Goal: Find specific page/section: Find specific page/section

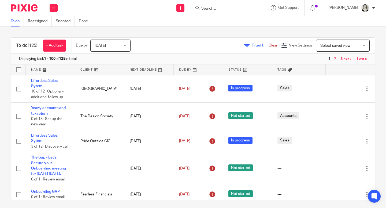
click at [209, 8] on input "Search" at bounding box center [225, 8] width 48 height 5
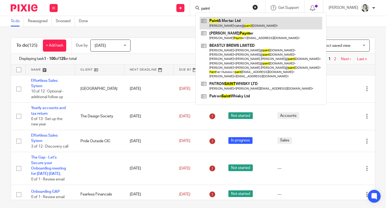
type input "paint"
click at [226, 27] on link at bounding box center [261, 23] width 122 height 12
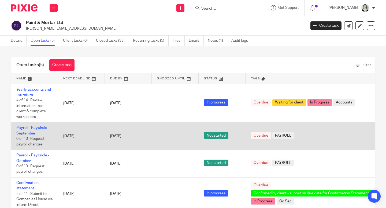
scroll to position [33, 0]
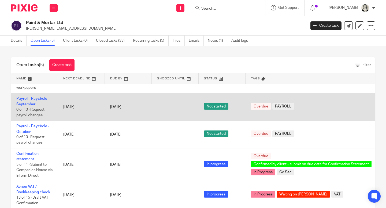
click at [342, 106] on div "Overdue PAYROLL" at bounding box center [312, 107] width 122 height 8
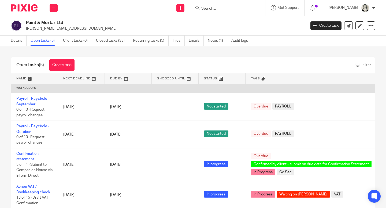
scroll to position [0, 0]
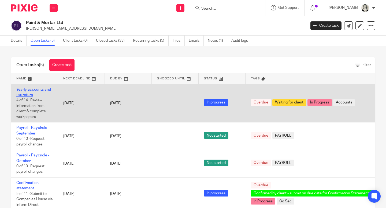
click at [34, 90] on link "Yearly accounts and tax return" at bounding box center [33, 92] width 35 height 9
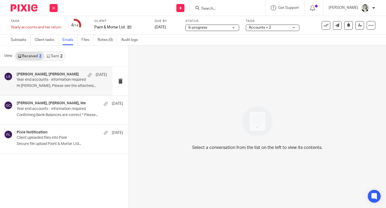
click at [67, 83] on div "Lauren Simmons, Jake Richardson 10 Sep Year end accounts - information required…" at bounding box center [62, 81] width 90 height 18
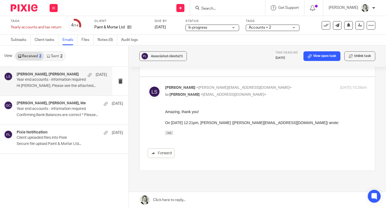
scroll to position [274, 0]
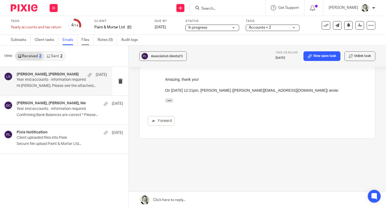
click at [89, 39] on link "Files" at bounding box center [87, 40] width 12 height 10
